Goal: Task Accomplishment & Management: Complete application form

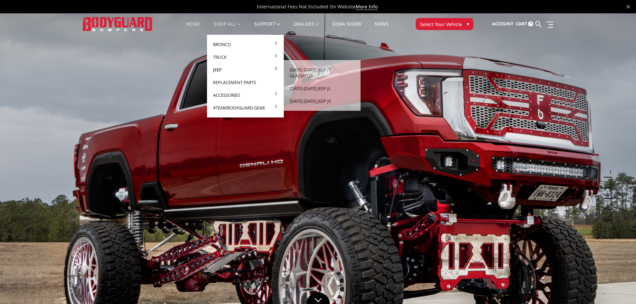
click at [226, 70] on link "Jeep" at bounding box center [245, 69] width 71 height 13
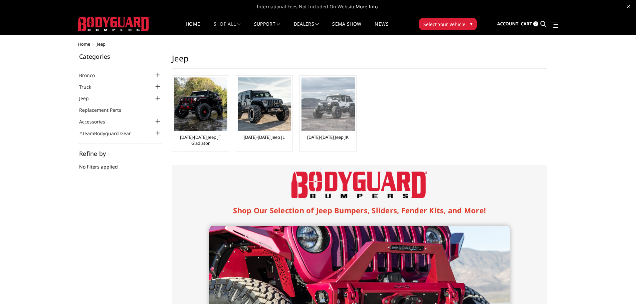
click at [311, 113] on img at bounding box center [327, 103] width 53 height 53
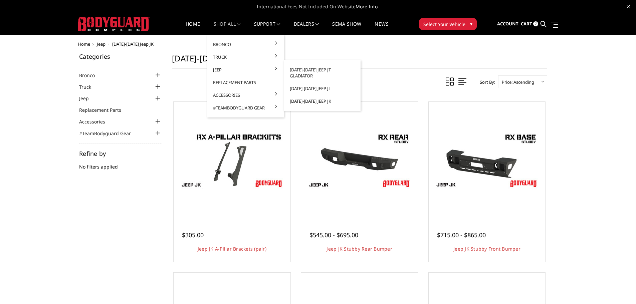
click at [325, 96] on link "[DATE]-[DATE] Jeep JK" at bounding box center [321, 101] width 71 height 13
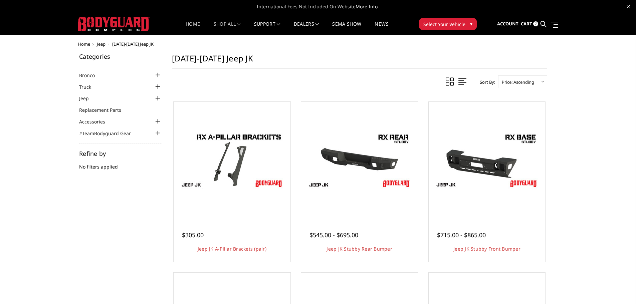
click at [191, 25] on link "Home" at bounding box center [193, 28] width 14 height 13
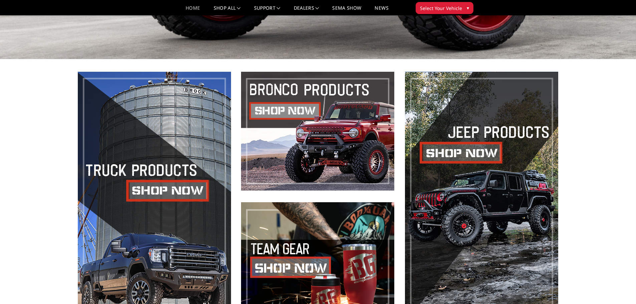
scroll to position [300, 0]
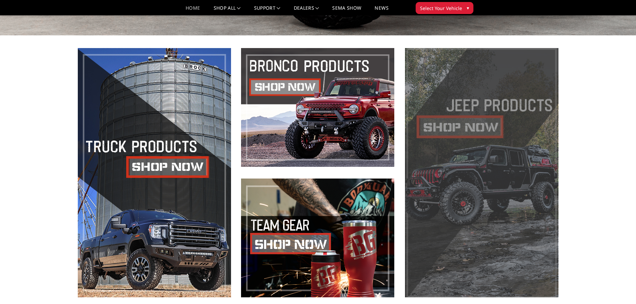
click at [494, 161] on span at bounding box center [481, 172] width 153 height 249
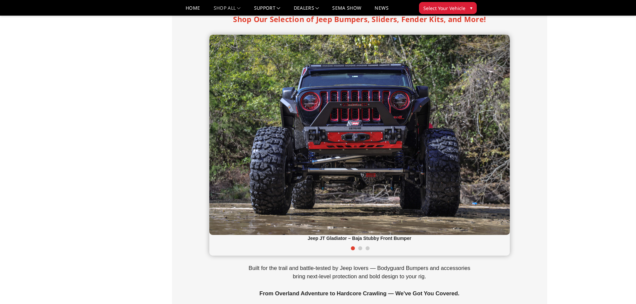
scroll to position [160, 0]
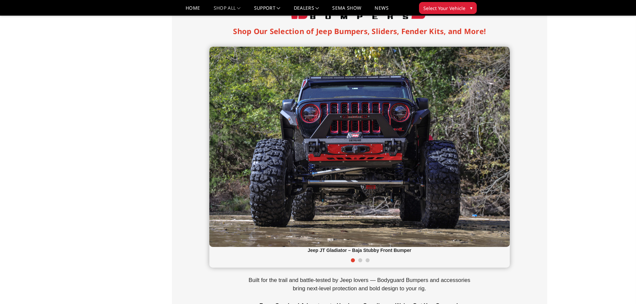
click at [400, 158] on img at bounding box center [359, 147] width 300 height 200
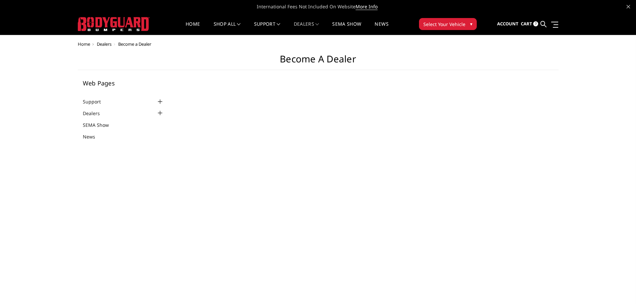
select select "US"
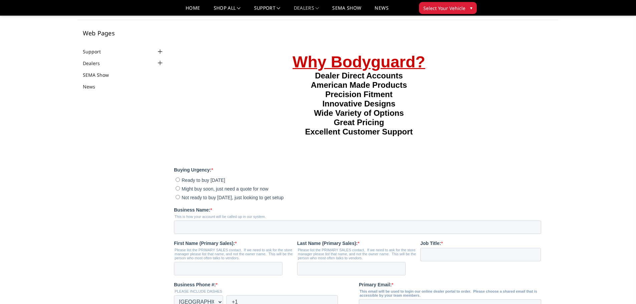
scroll to position [100, 0]
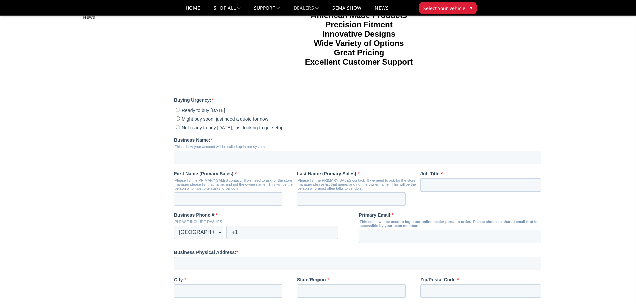
click at [179, 130] on input "Not ready to buy today, just looking to get setup" at bounding box center [178, 127] width 4 height 4
radio input "true"
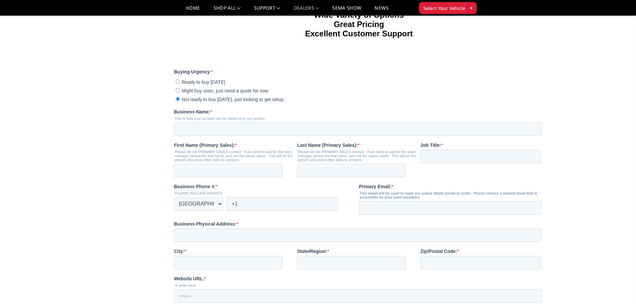
scroll to position [167, 0]
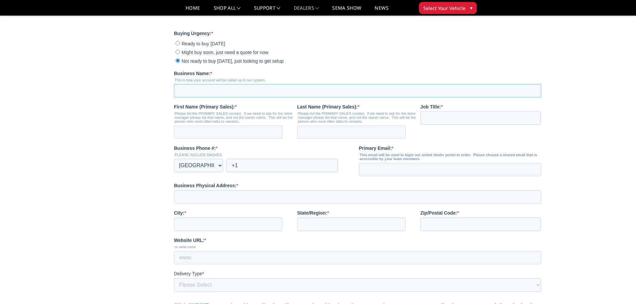
click at [217, 97] on input "Business Name: *" at bounding box center [357, 90] width 367 height 13
type input "Socal Autopaint inc"
click at [220, 139] on input "First Name (Primary Sales): *" at bounding box center [228, 132] width 108 height 13
type input "Omar"
click at [316, 139] on input "Last Name (Primary Sales): *" at bounding box center [351, 132] width 108 height 13
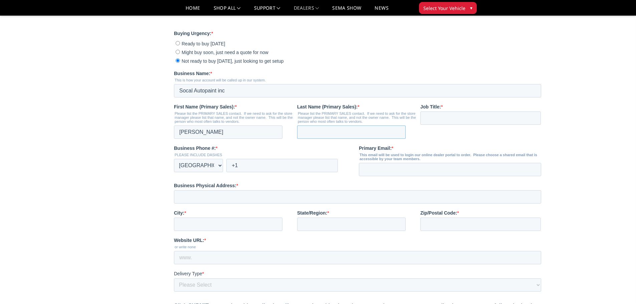
type input "Peralta"
click at [428, 125] on input "Job Title: *" at bounding box center [480, 117] width 121 height 13
type input "c"
type input "CEO"
click at [382, 176] on input "Primary Email: *" at bounding box center [450, 169] width 182 height 13
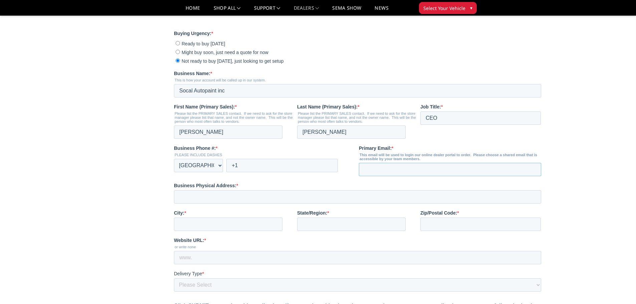
type input "[EMAIL_ADDRESS][DOMAIN_NAME]"
click at [263, 172] on input "+1" at bounding box center [281, 165] width 111 height 13
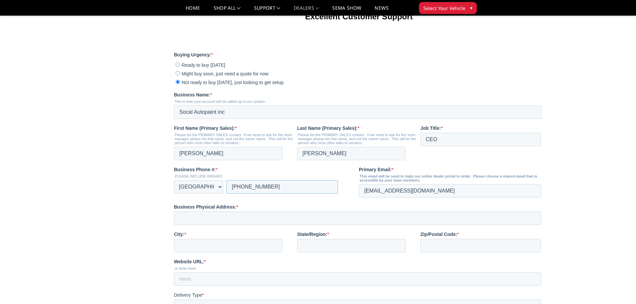
scroll to position [134, 0]
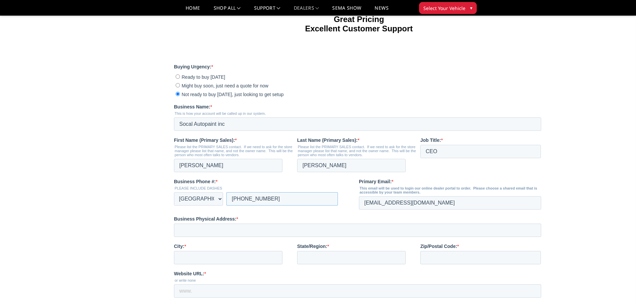
type input "+1 562-291-2895"
click at [214, 237] on input "Business Physical Address: *" at bounding box center [357, 230] width 367 height 13
type input "8251 Phlox st"
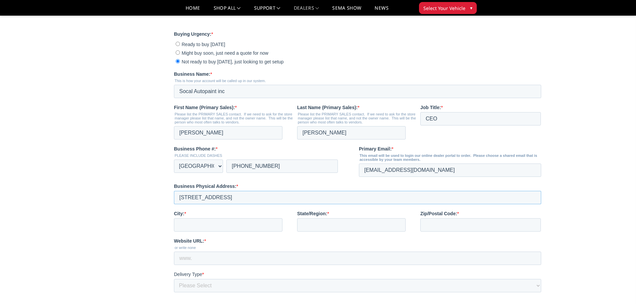
scroll to position [267, 0]
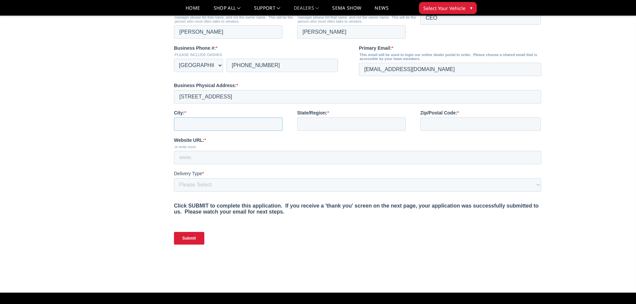
click at [200, 131] on input "City: *" at bounding box center [228, 123] width 108 height 13
type input "Downey"
click at [340, 131] on input "State/Region: *" at bounding box center [351, 123] width 108 height 13
type input "CA"
click at [480, 131] on input "Zip/Postal Code: *" at bounding box center [480, 123] width 121 height 13
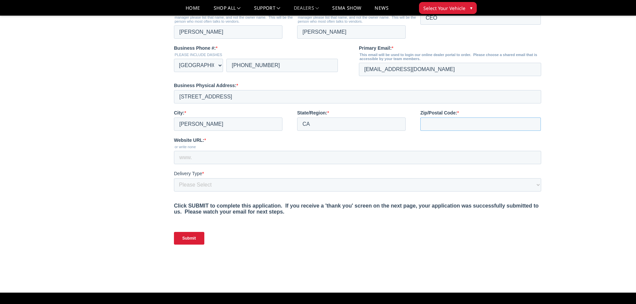
type input "90241"
click at [208, 164] on input "Website URL: *" at bounding box center [357, 157] width 367 height 13
type input "www.socalautopaint.com"
click at [211, 192] on select "Please Select Yes, I need a liftgate No, I have a forklift and/or dock" at bounding box center [357, 184] width 367 height 13
select select "I have a forklift"
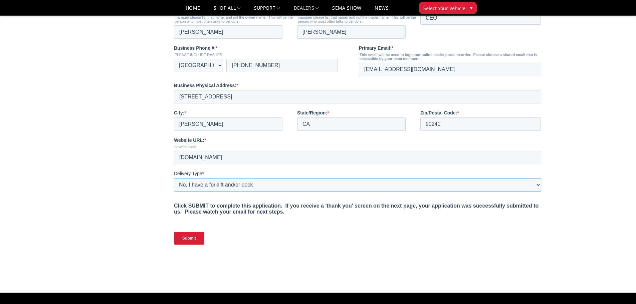
click at [174, 192] on select "Please Select Yes, I need a liftgate No, I have a forklift and/or dock" at bounding box center [357, 184] width 367 height 13
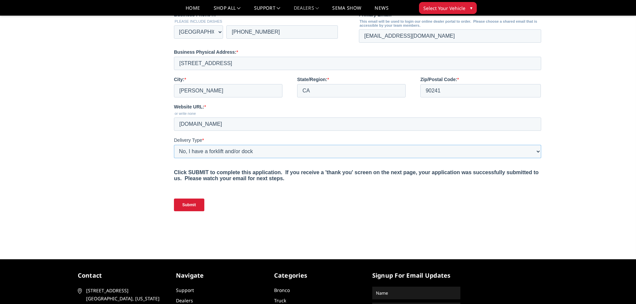
scroll to position [377, 0]
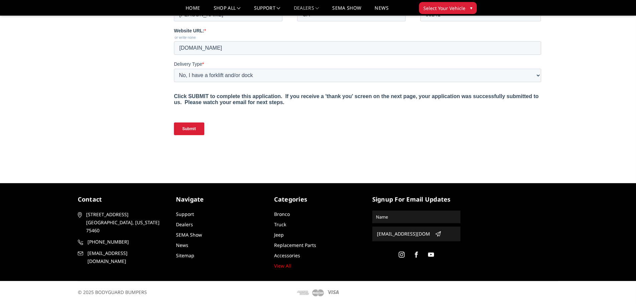
click at [189, 135] on input "Submit" at bounding box center [189, 129] width 30 height 13
